Goal: Task Accomplishment & Management: Manage account settings

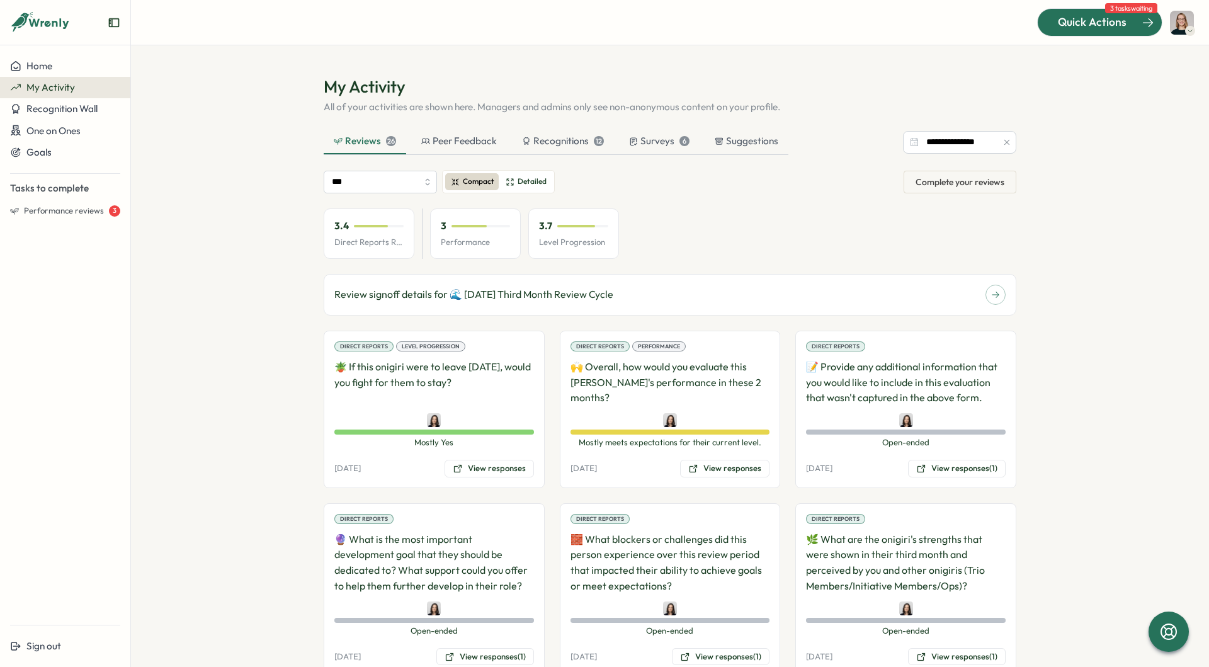
click at [1068, 31] on div at bounding box center [1100, 22] width 124 height 26
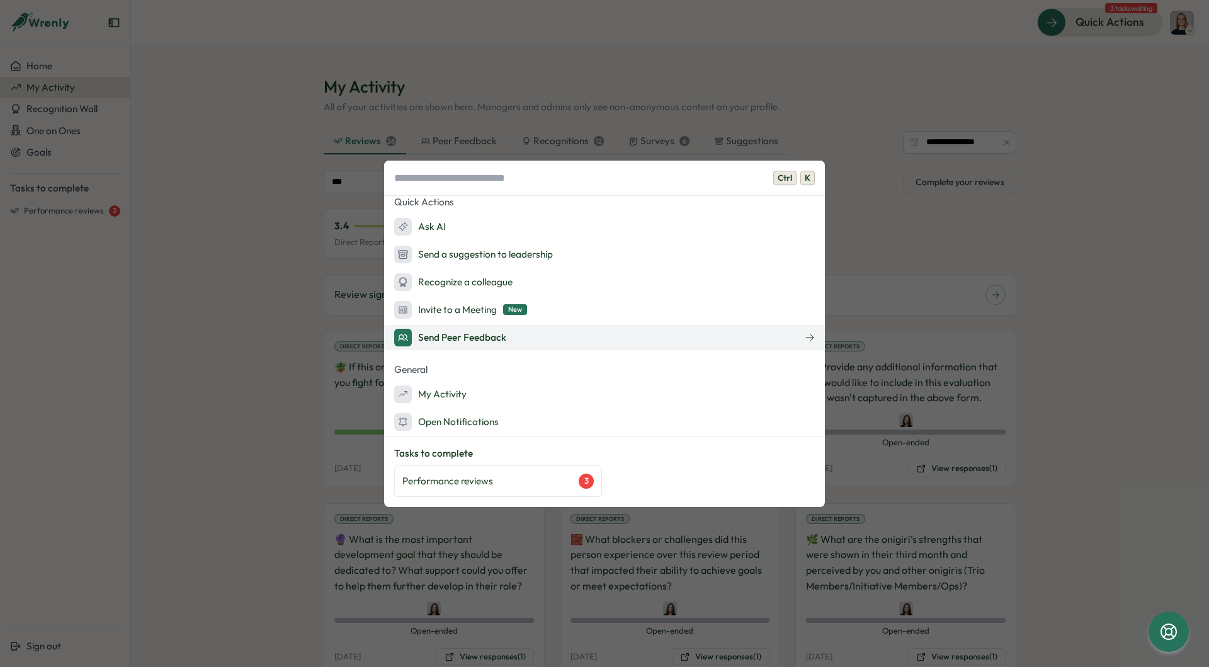
scroll to position [12, 0]
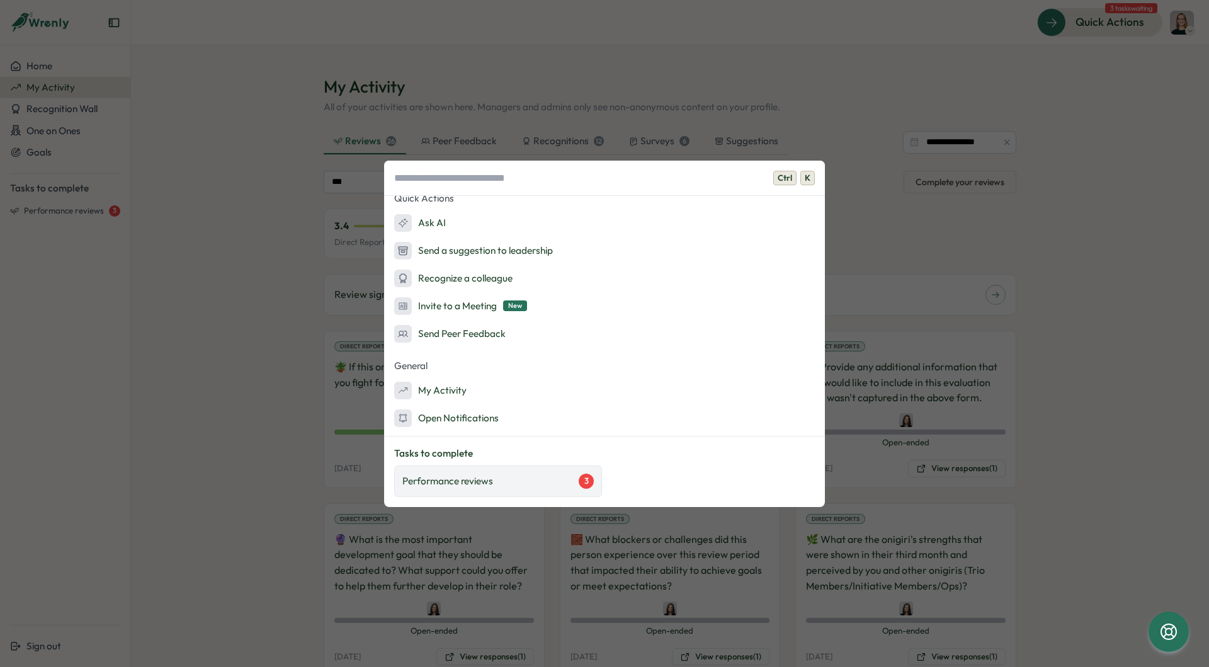
click at [531, 479] on div "Performance reviews 3" at bounding box center [497, 481] width 191 height 15
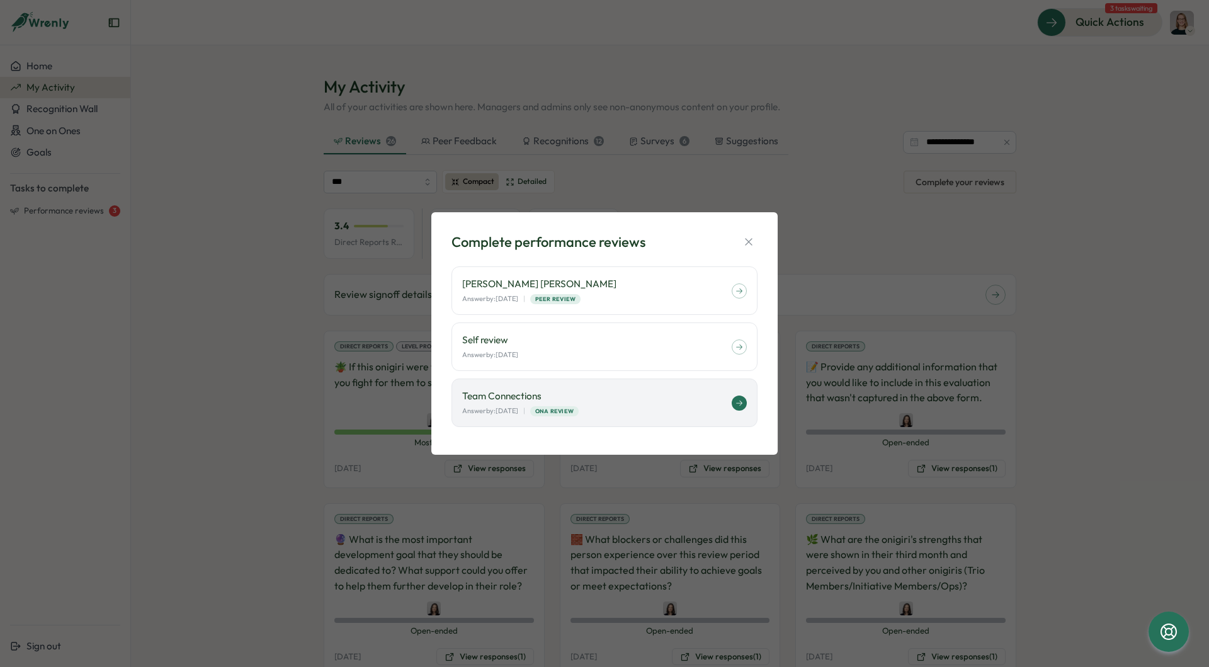
click at [591, 397] on p "Team Connections" at bounding box center [597, 396] width 270 height 14
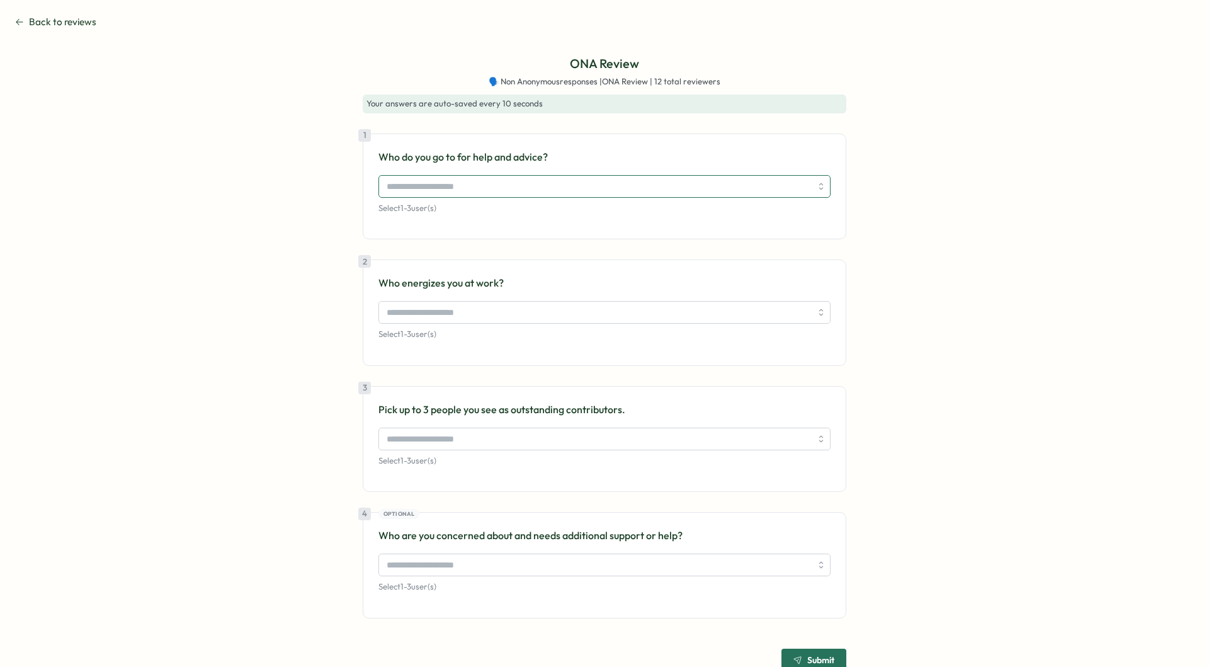
click at [461, 181] on input "search" at bounding box center [599, 186] width 424 height 21
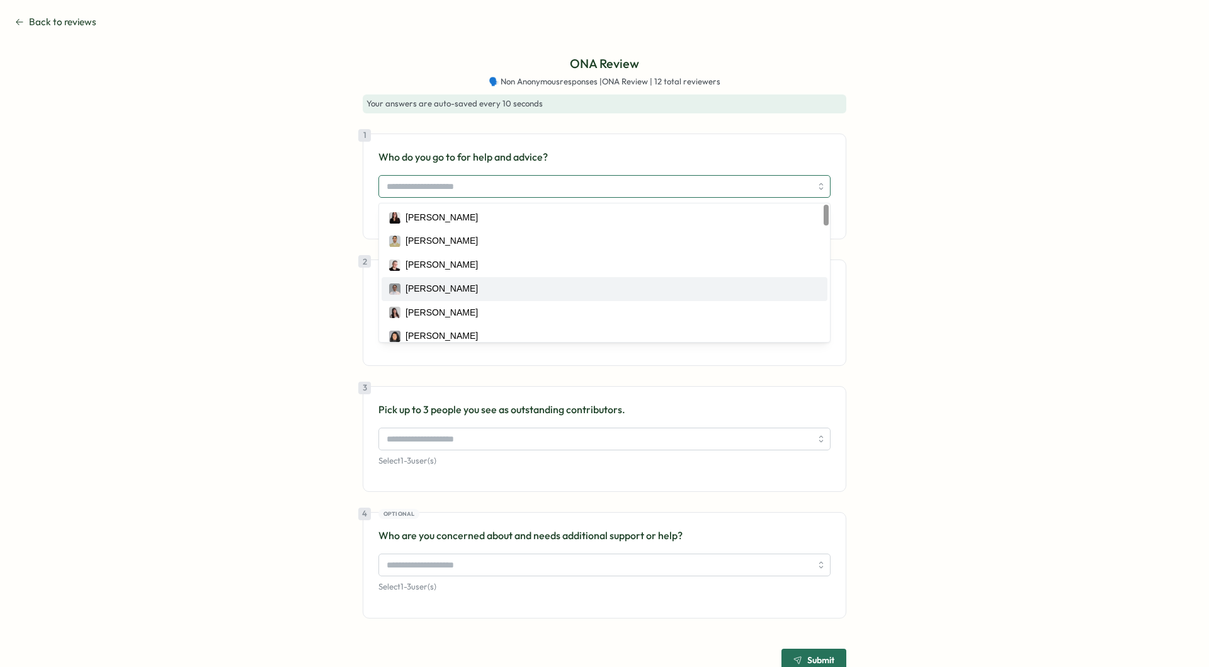
click at [446, 288] on div "[PERSON_NAME]" at bounding box center [442, 289] width 72 height 14
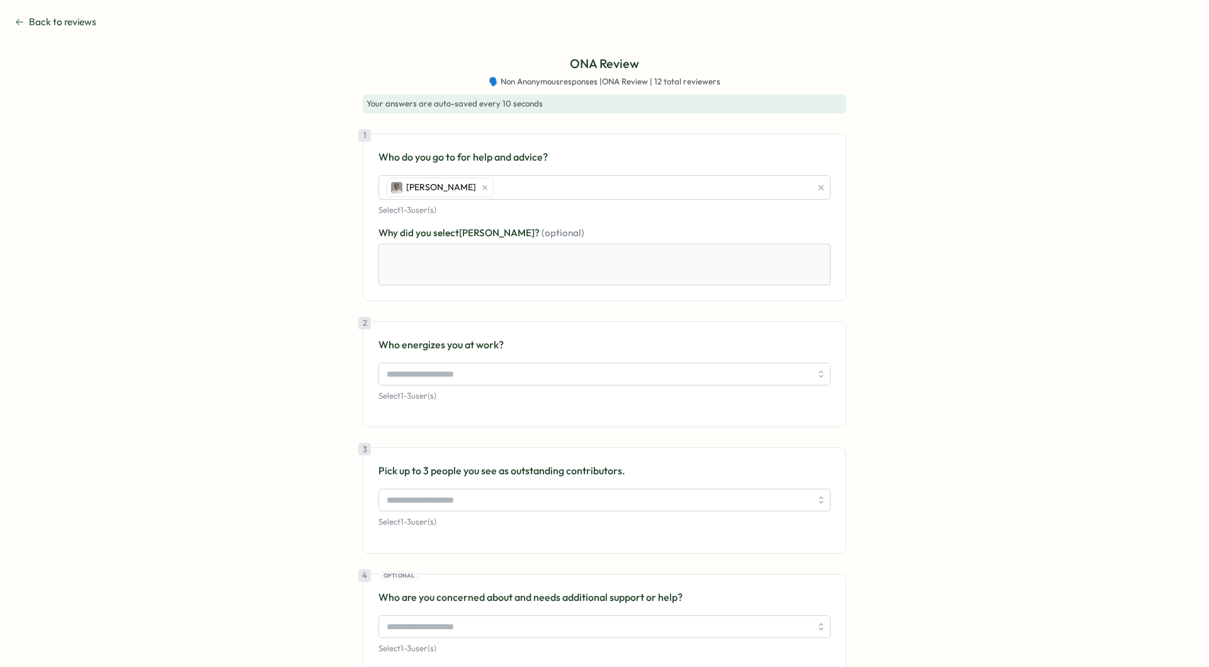
click at [276, 261] on div "ONA Review 🗣️ Non Anonymous responses | ONA Review | 12 total reviewers Your an…" at bounding box center [604, 393] width 1179 height 678
click at [478, 276] on textarea at bounding box center [604, 265] width 452 height 42
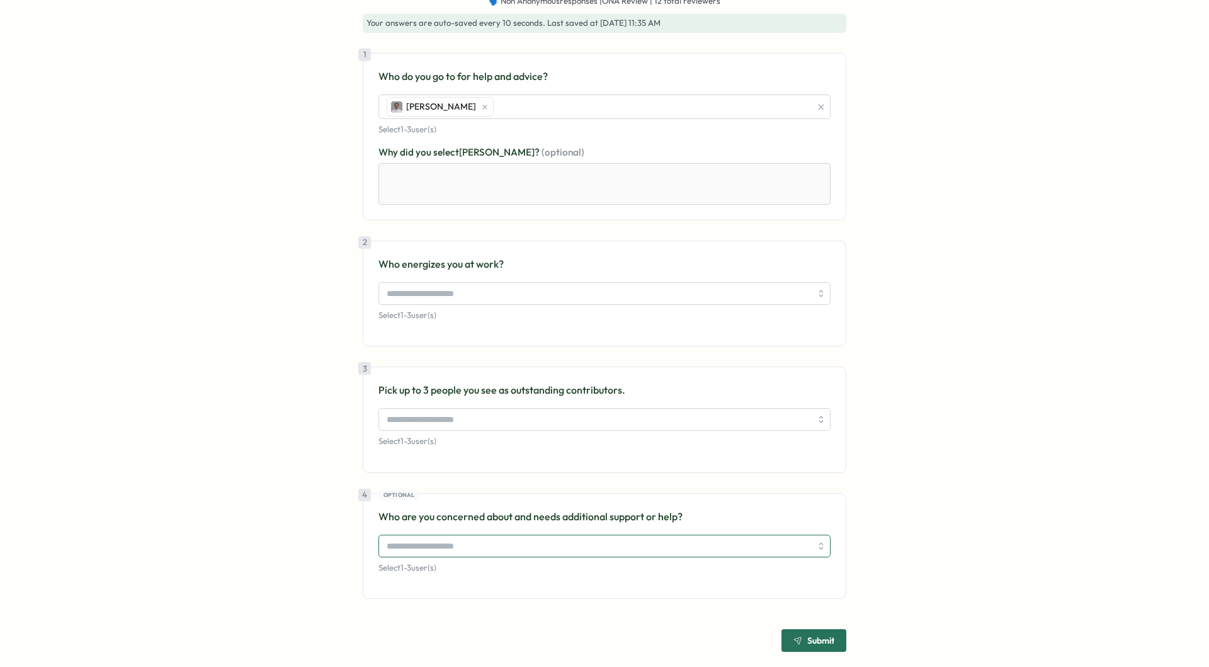
click at [514, 541] on input "search" at bounding box center [599, 545] width 424 height 21
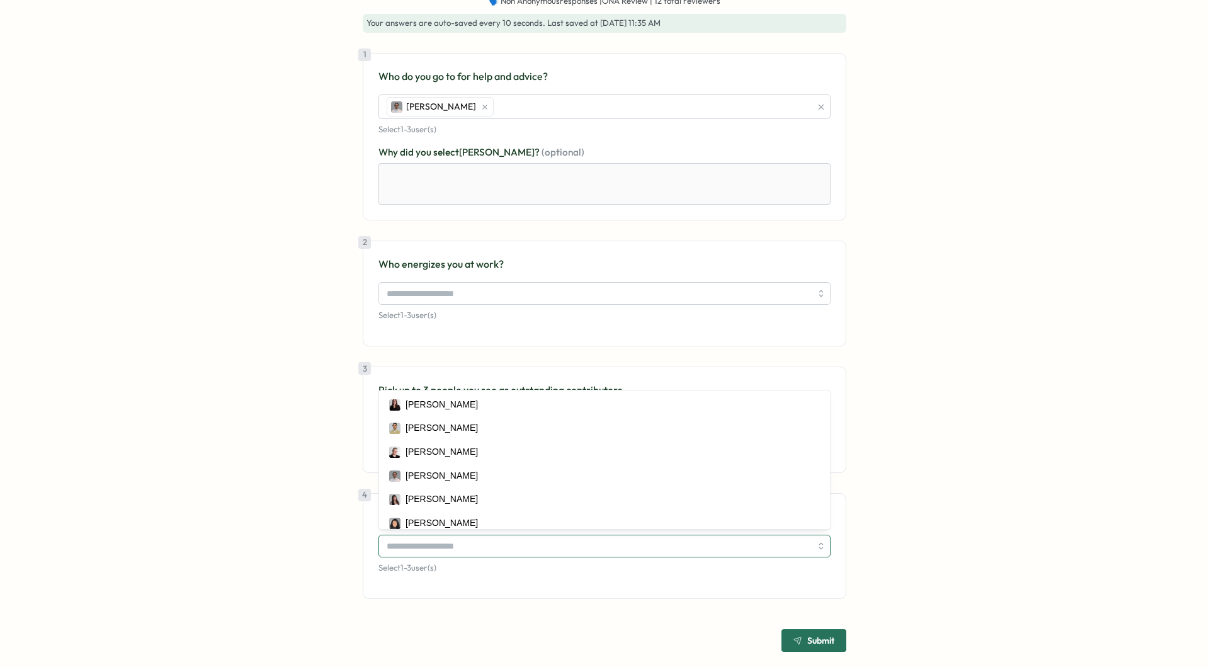
click at [514, 540] on input "search" at bounding box center [599, 545] width 424 height 21
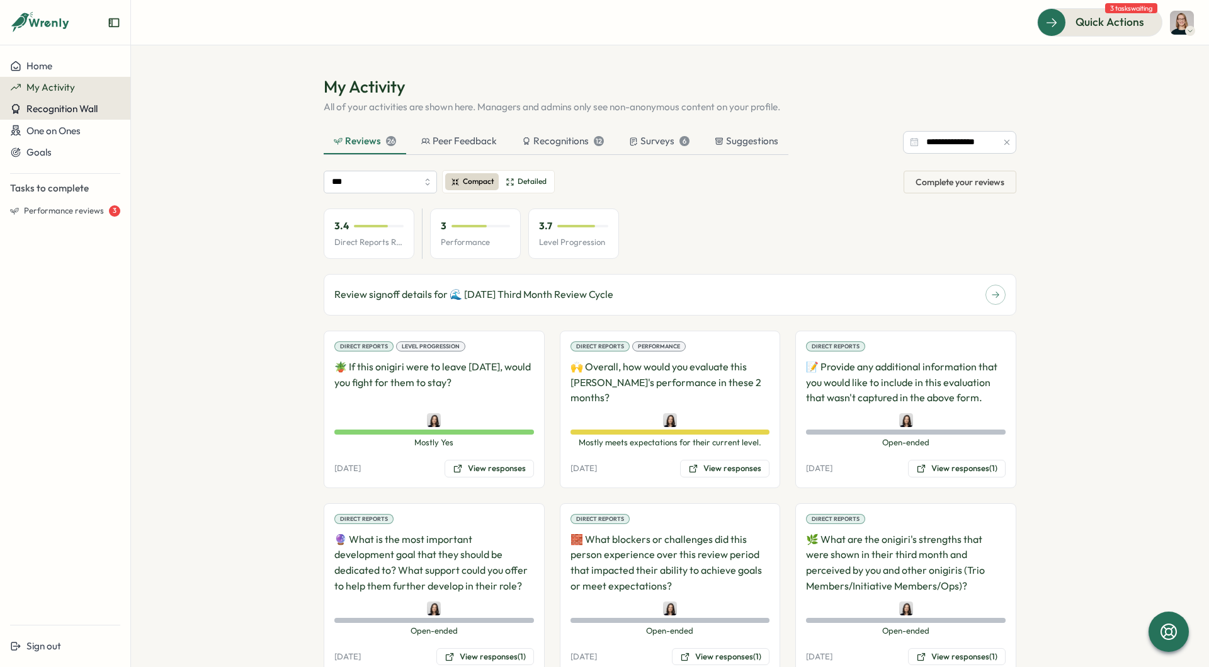
click at [74, 111] on span "Recognition Wall" at bounding box center [61, 109] width 71 height 12
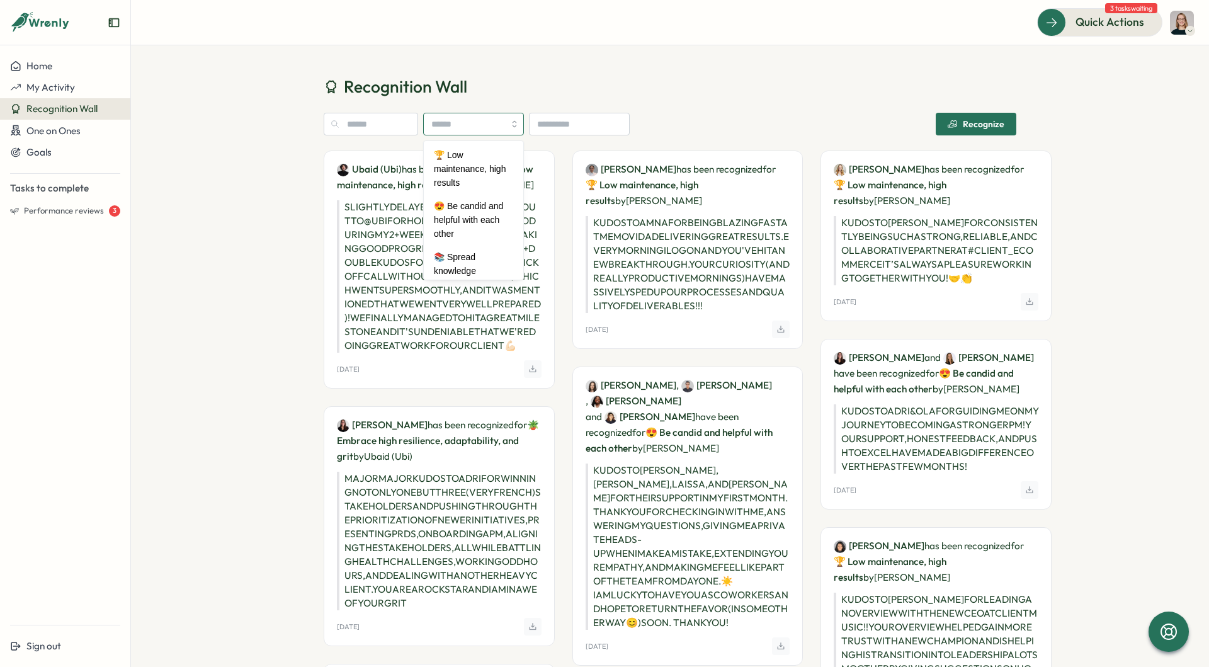
click at [492, 135] on input "search" at bounding box center [473, 124] width 101 height 23
click at [409, 132] on input "text" at bounding box center [371, 124] width 94 height 23
click at [578, 106] on div "Recognition Wall Recognize" at bounding box center [670, 111] width 693 height 70
click at [572, 119] on input at bounding box center [579, 124] width 101 height 23
click at [704, 84] on h1 "Recognition Wall" at bounding box center [670, 87] width 693 height 22
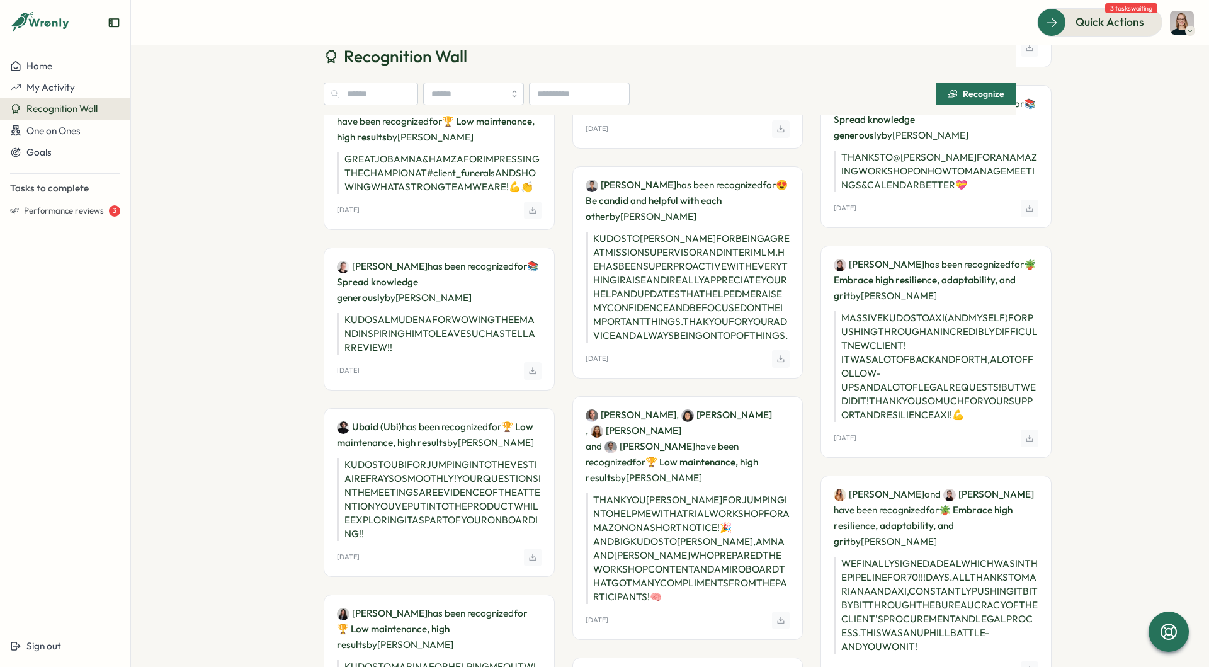
scroll to position [1261, 0]
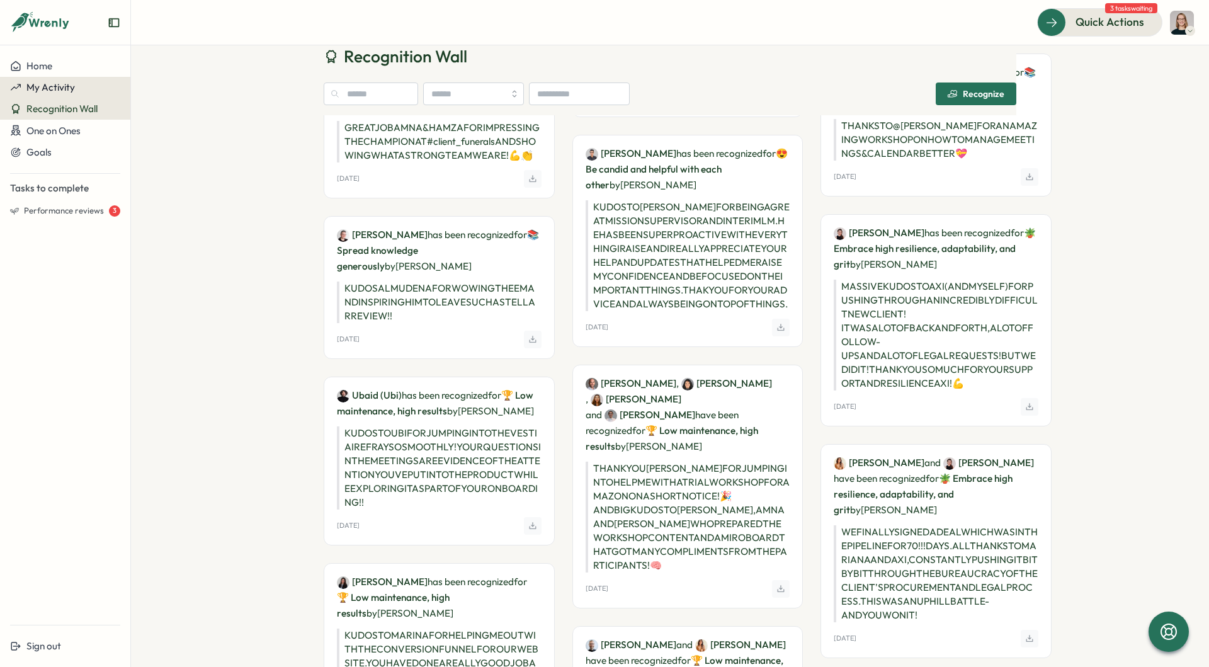
click at [74, 88] on div "My Activity" at bounding box center [65, 87] width 110 height 11
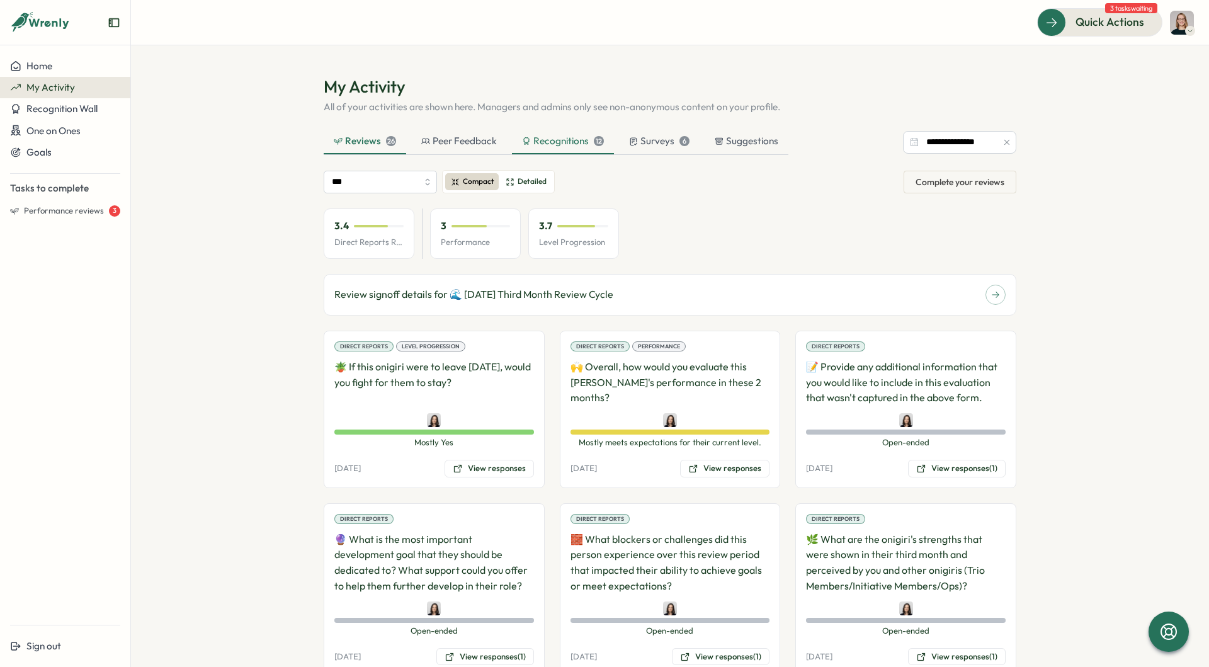
click at [599, 144] on div "12" at bounding box center [599, 141] width 10 height 10
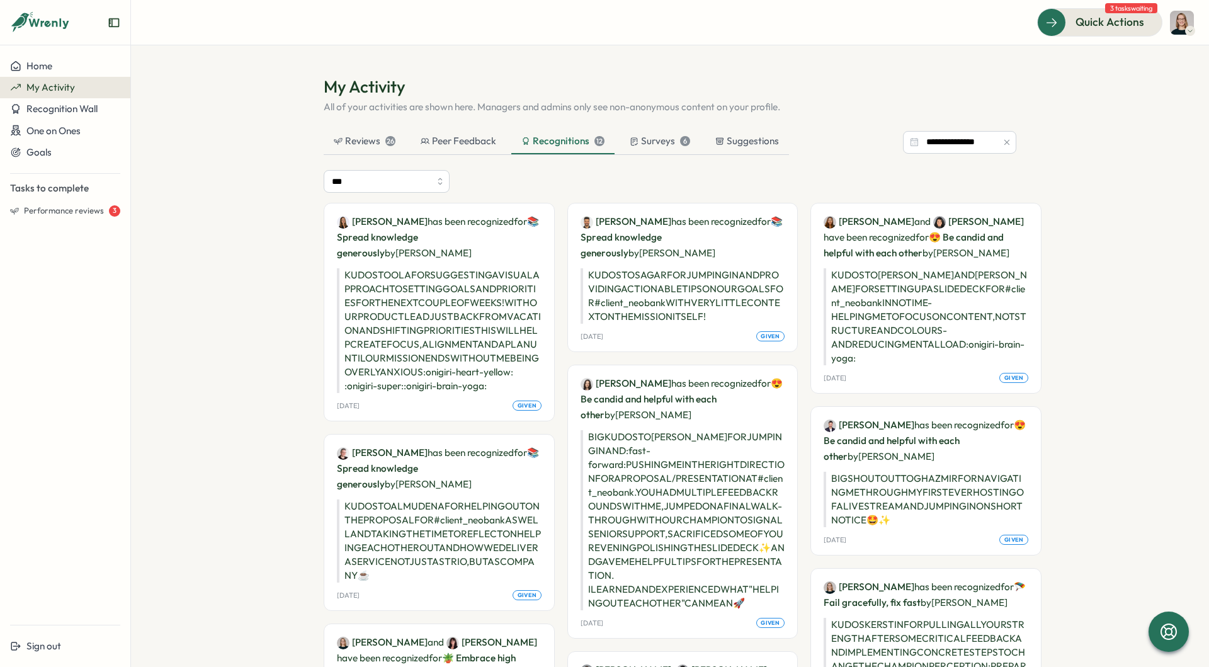
click at [351, 331] on p "KUDOS TO OLA FOR SUGGESTING A VISUAL APPROACH TO SETTING GOALS AND PRIORITIES F…" at bounding box center [439, 330] width 205 height 125
click at [415, 256] on p "Ola Bak has been recognized for 📚 Spread knowledge generously by Kerstin Mannin…" at bounding box center [439, 236] width 205 height 47
click at [415, 227] on p "Ola Bak has been recognized for 📚 Spread knowledge generously by Kerstin Mannin…" at bounding box center [439, 236] width 205 height 47
click at [416, 179] on input "***" at bounding box center [387, 181] width 126 height 23
type input "*****"
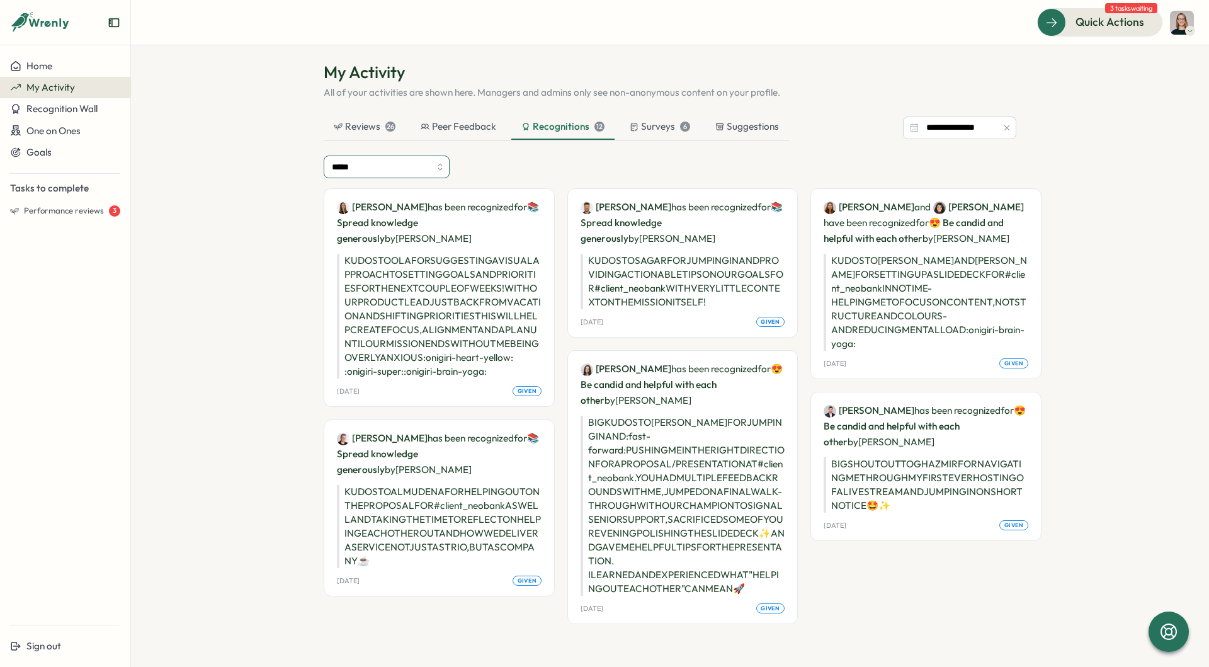
scroll to position [28, 0]
click at [384, 500] on p "KUDOS TO ALMUDENA FOR HELPING OUT ON THE PROPOSAL FOR #client_neobank AS WELL A…" at bounding box center [439, 526] width 205 height 83
click at [518, 585] on span "given" at bounding box center [527, 580] width 19 height 9
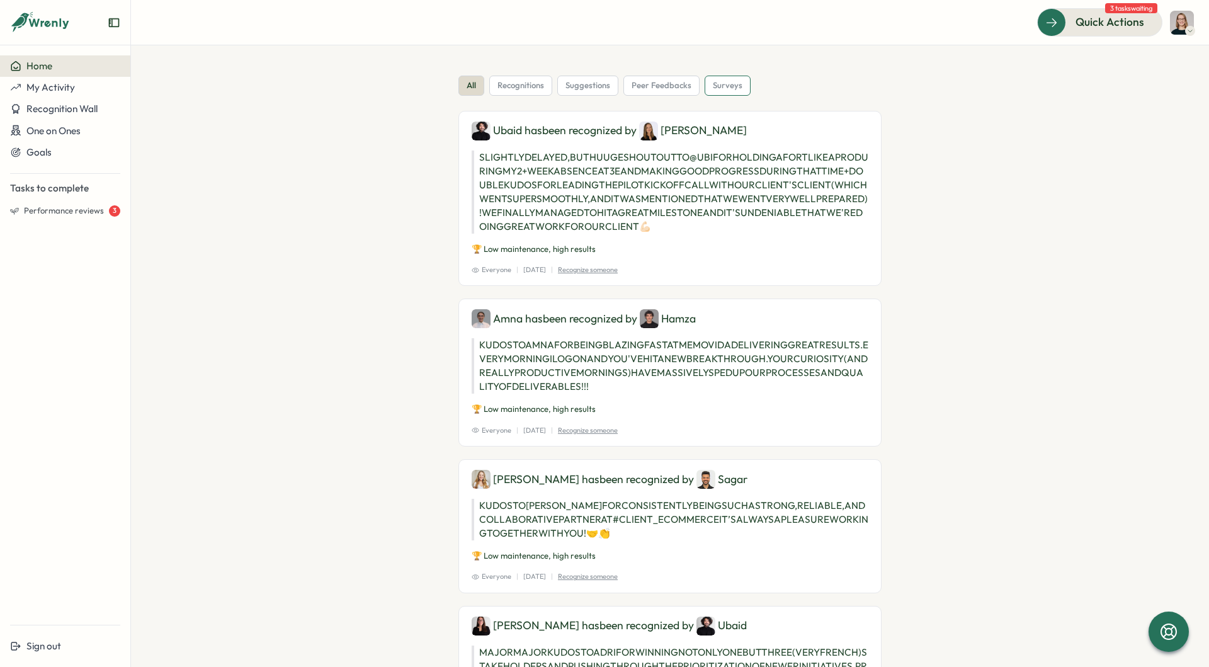
click at [708, 89] on div "surveys" at bounding box center [728, 86] width 46 height 20
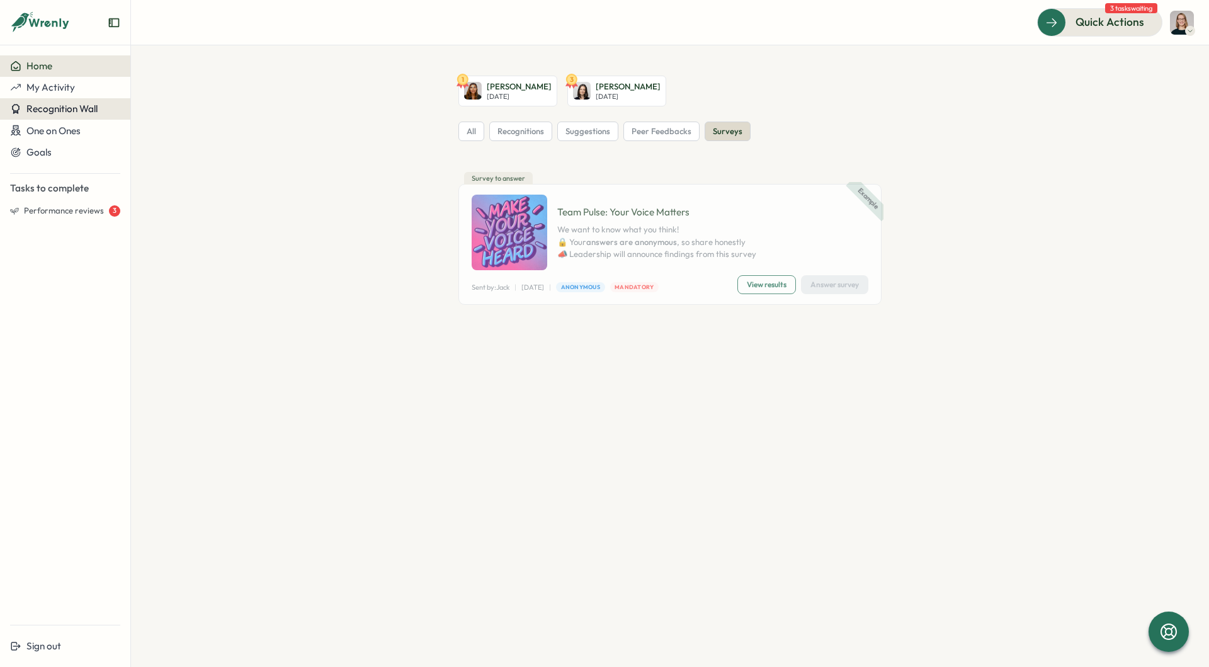
click at [102, 113] on div "Recognition Wall" at bounding box center [65, 108] width 110 height 11
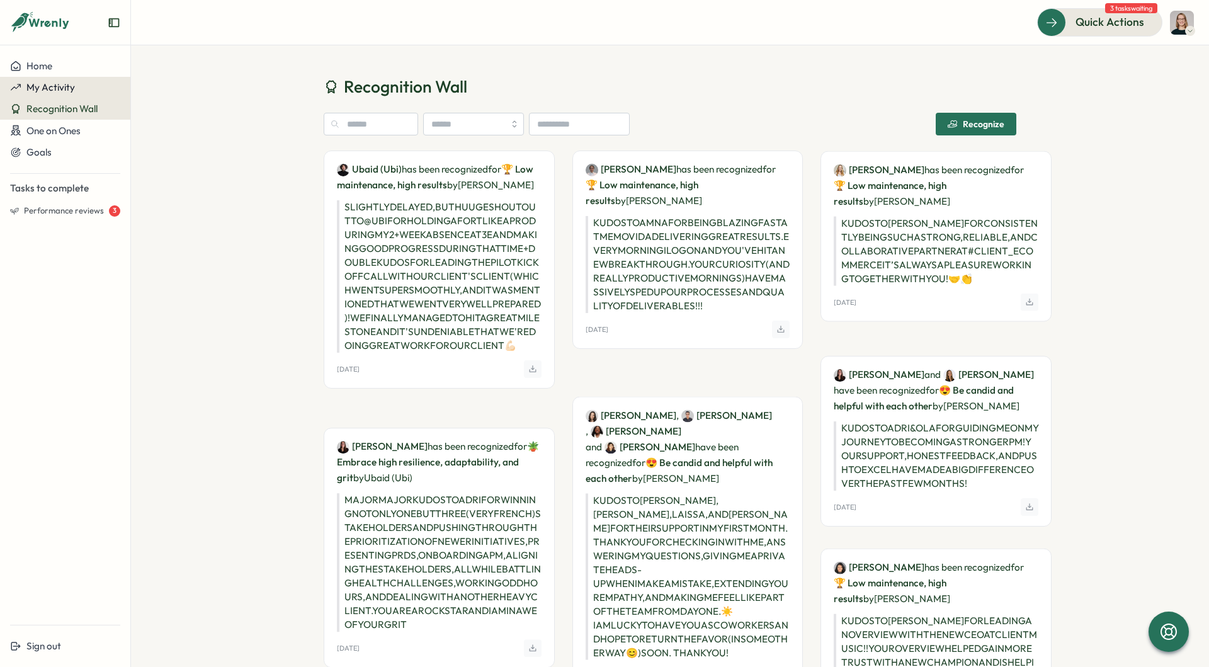
click at [85, 88] on div "My Activity" at bounding box center [65, 87] width 110 height 11
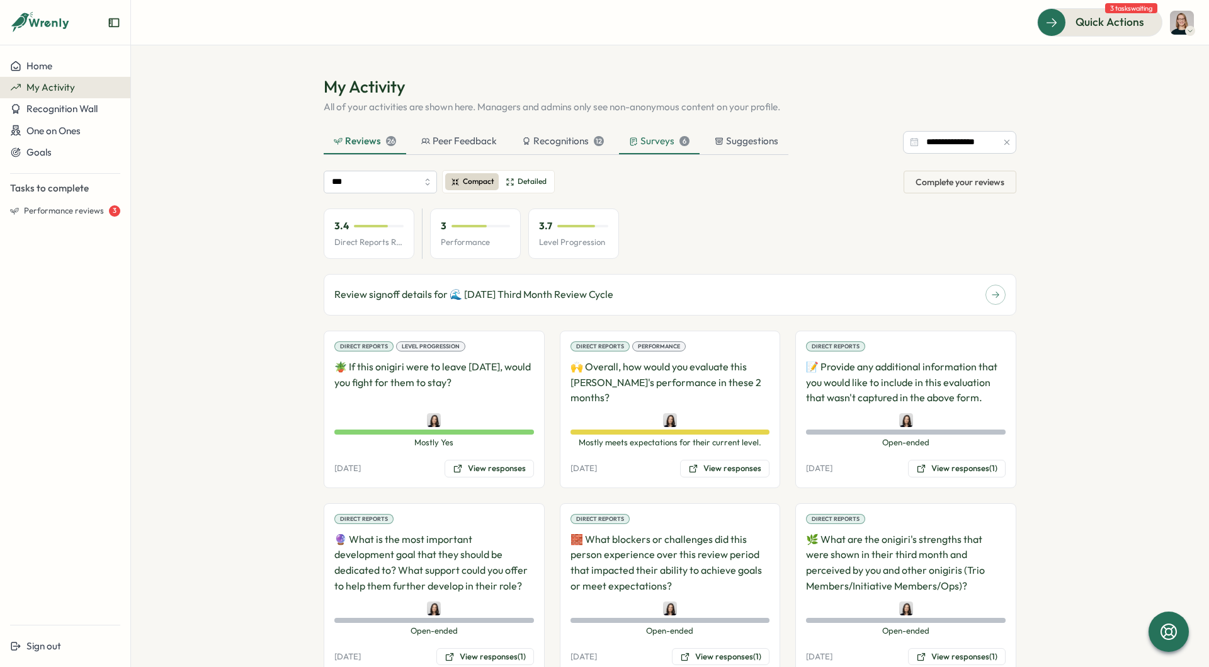
click at [653, 136] on div "Surveys 6" at bounding box center [659, 141] width 60 height 14
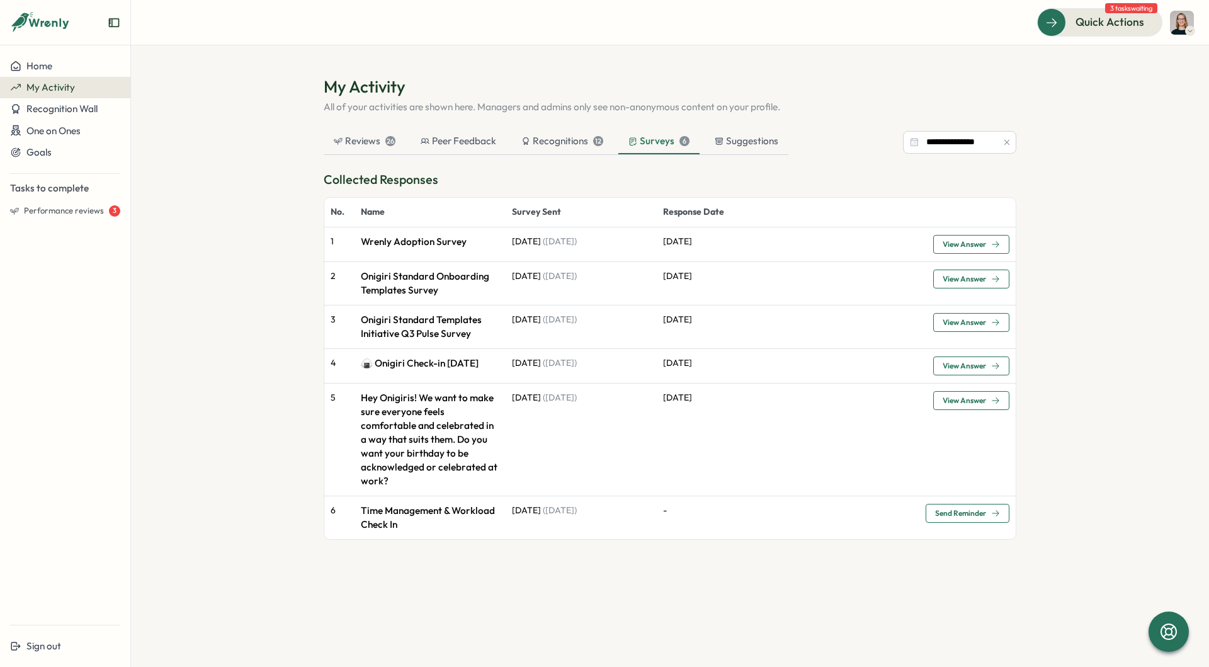
click at [470, 504] on p "Time Management & Workload Check In" at bounding box center [430, 518] width 139 height 28
click at [952, 509] on span "Send Reminder" at bounding box center [960, 513] width 51 height 8
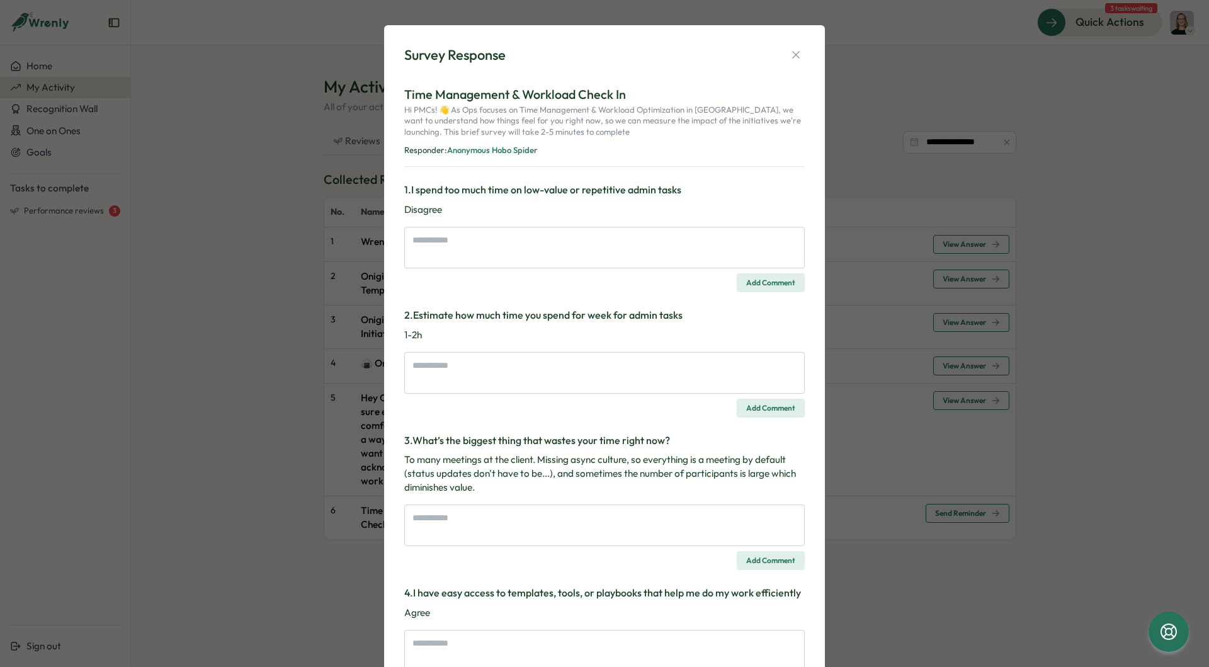
type textarea "*"
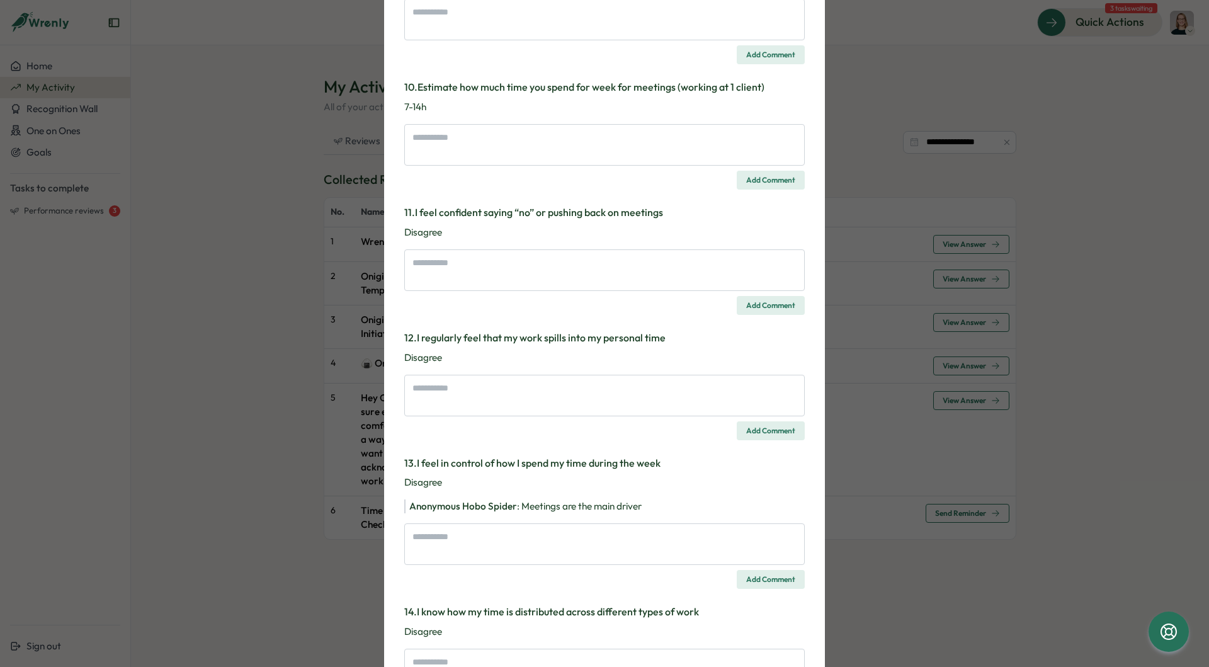
scroll to position [1503, 0]
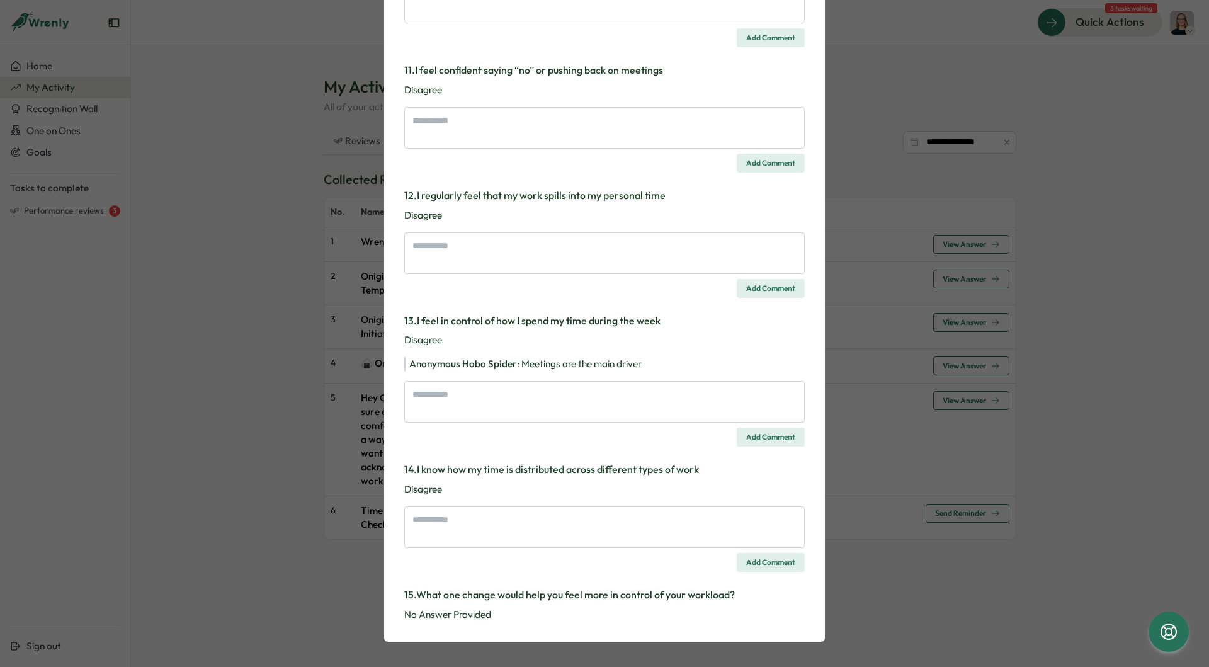
click at [1042, 199] on div "Survey Response Time Management & Workload Check In Hi PMCs! 👋 As Ops focuses o…" at bounding box center [604, 333] width 1209 height 667
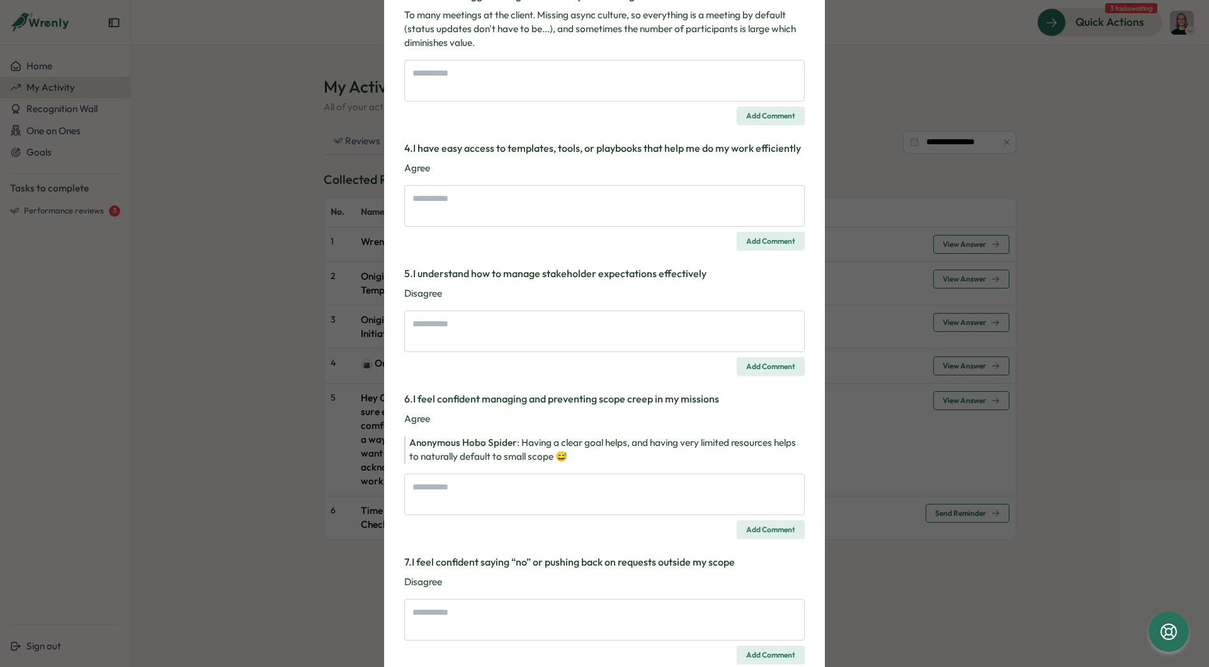
scroll to position [0, 0]
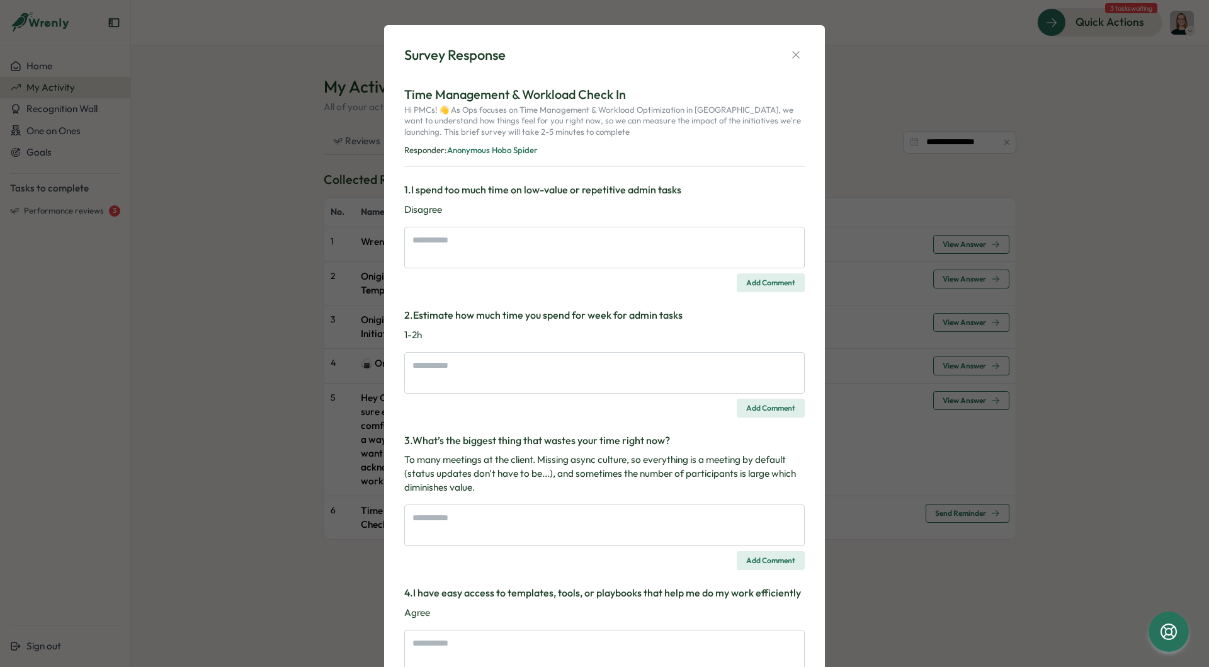
click at [788, 52] on button "button" at bounding box center [796, 55] width 18 height 18
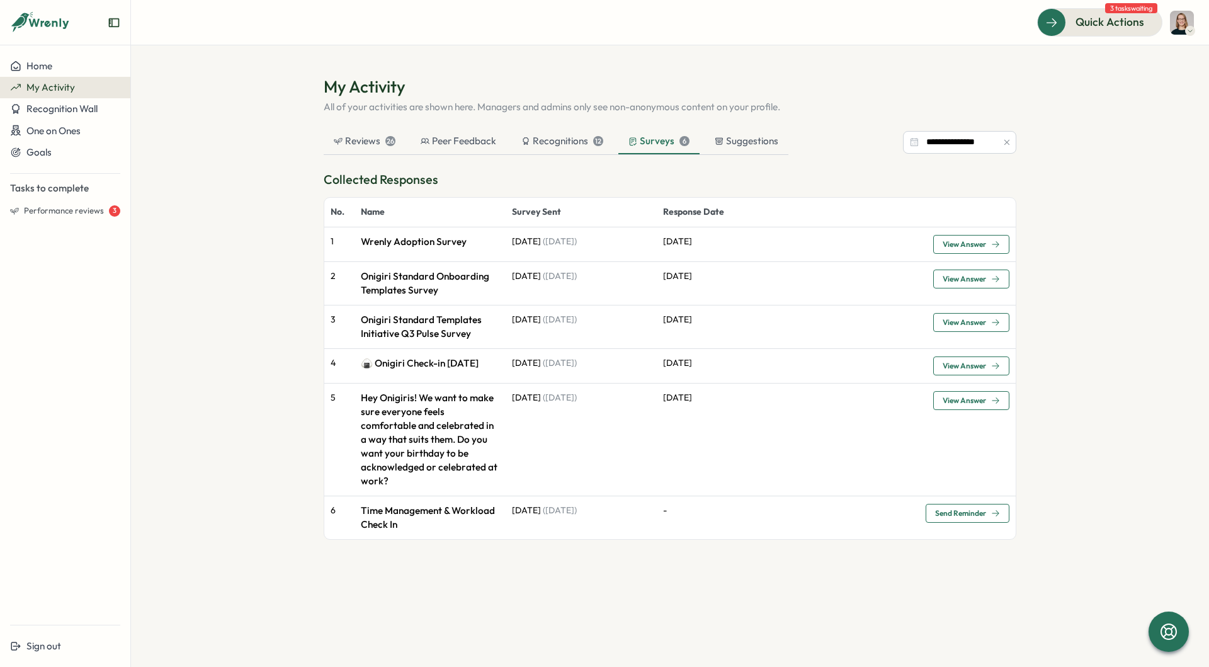
click at [234, 465] on section "**********" at bounding box center [670, 356] width 1078 height 622
